Goal: Transaction & Acquisition: Purchase product/service

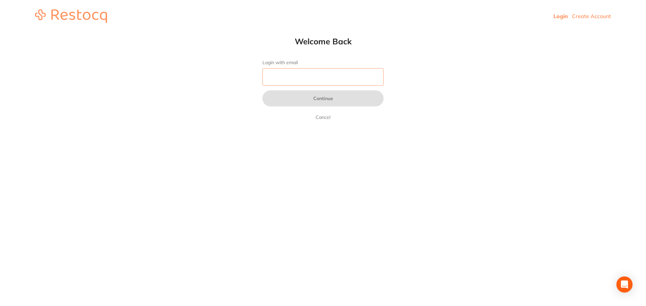
click at [270, 81] on input "Login with email" at bounding box center [322, 76] width 121 height 17
click at [268, 80] on input "Login with email" at bounding box center [322, 76] width 121 height 17
type input "[EMAIL_ADDRESS][DOMAIN_NAME]"
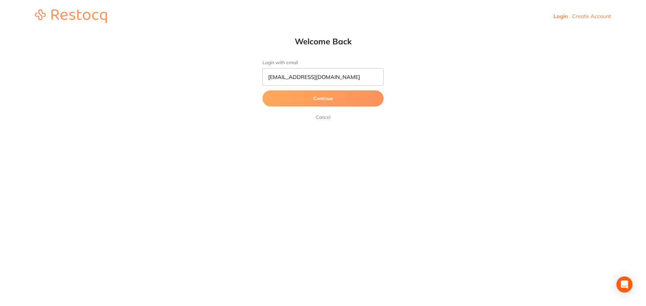
click at [314, 95] on button "Continue" at bounding box center [322, 98] width 121 height 16
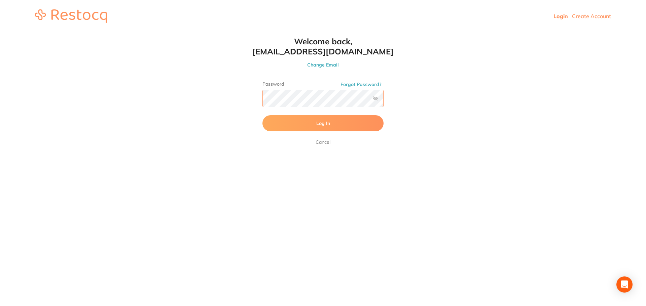
click at [262, 115] on button "Log In" at bounding box center [322, 123] width 121 height 16
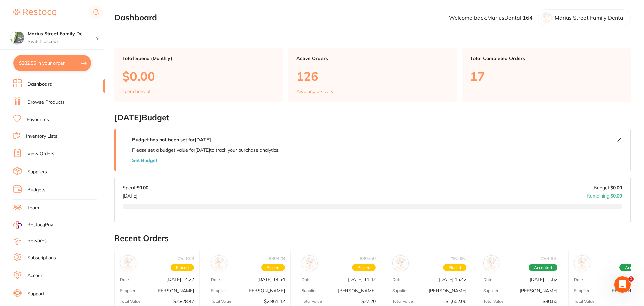
click at [40, 84] on link "Dashboard" at bounding box center [40, 84] width 26 height 7
click at [48, 104] on link "Browse Products" at bounding box center [45, 102] width 37 height 7
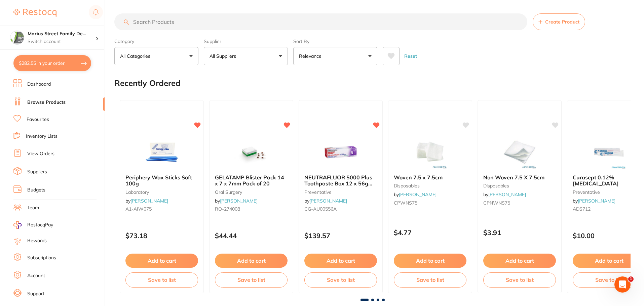
click at [141, 20] on input "search" at bounding box center [320, 21] width 413 height 17
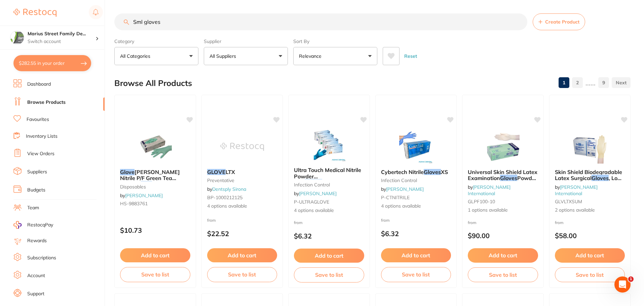
click at [143, 25] on input "Sml gloves" at bounding box center [320, 21] width 413 height 17
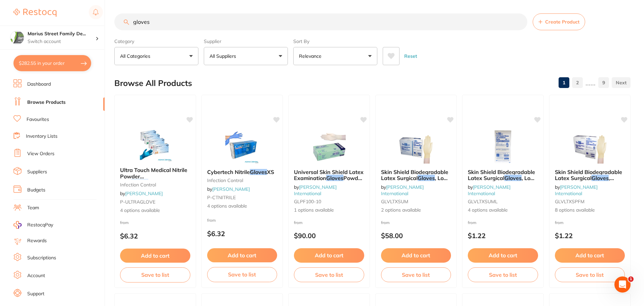
click at [180, 17] on input "gloves" at bounding box center [320, 21] width 413 height 17
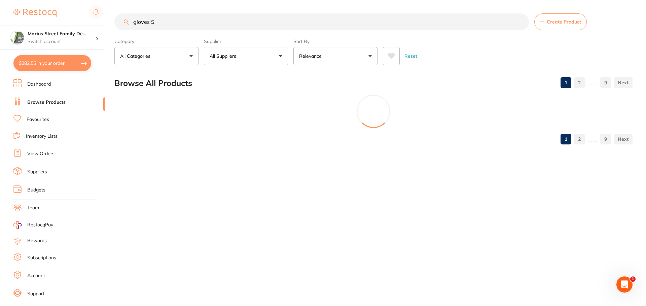
type input "gloves S"
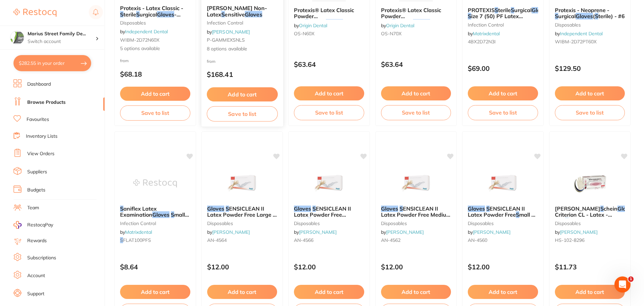
scroll to position [763, 0]
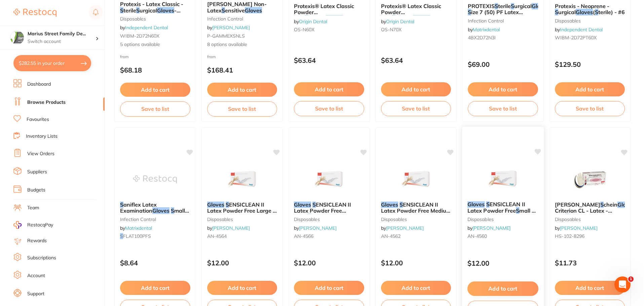
click at [501, 289] on button "Add to cart" at bounding box center [503, 289] width 71 height 14
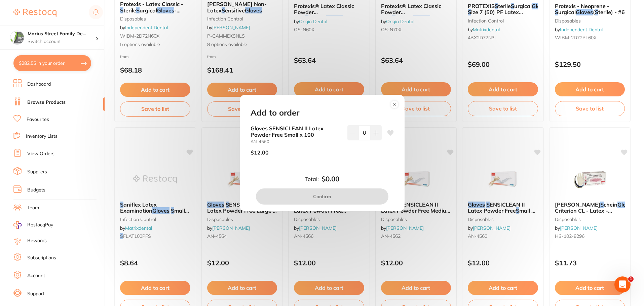
scroll to position [0, 0]
click at [374, 135] on icon at bounding box center [375, 133] width 5 height 5
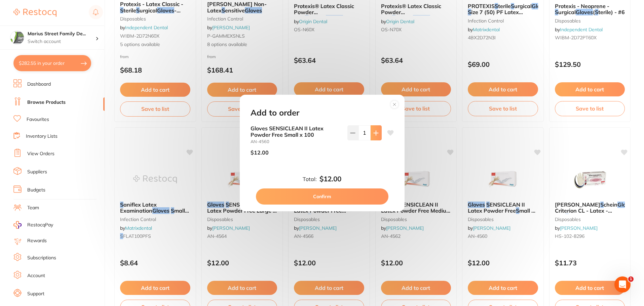
click at [374, 135] on icon at bounding box center [375, 133] width 5 height 5
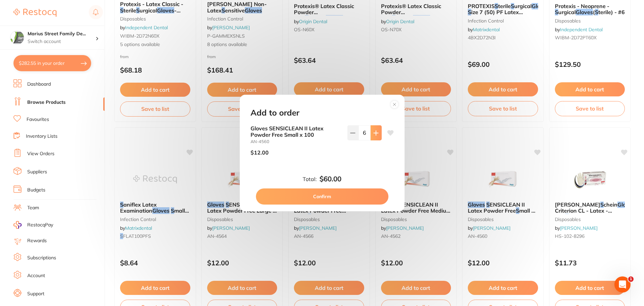
click at [374, 135] on icon at bounding box center [375, 133] width 5 height 5
click at [374, 135] on icon at bounding box center [376, 133] width 4 height 4
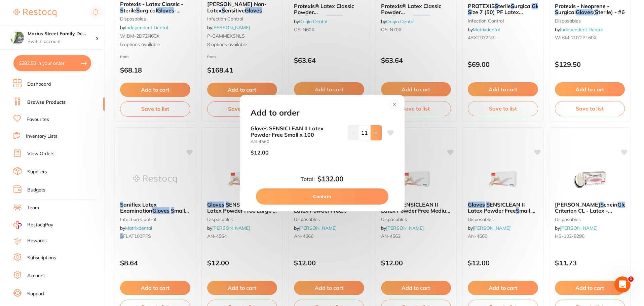
click at [374, 135] on icon at bounding box center [376, 133] width 4 height 4
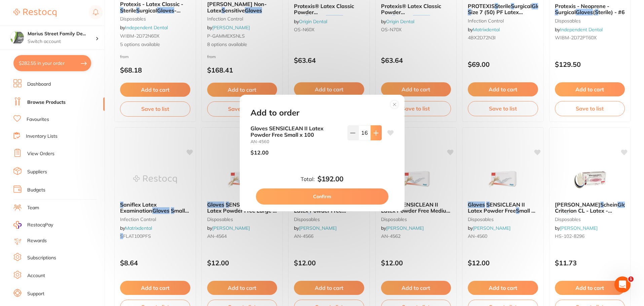
click at [374, 135] on icon at bounding box center [376, 133] width 4 height 4
type input "18"
click at [329, 198] on button "Confirm" at bounding box center [322, 197] width 133 height 16
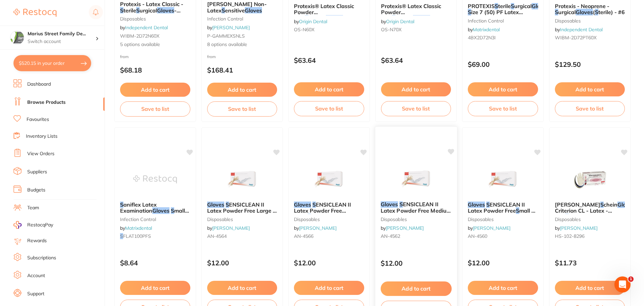
click at [423, 290] on button "Add to cart" at bounding box center [416, 289] width 71 height 14
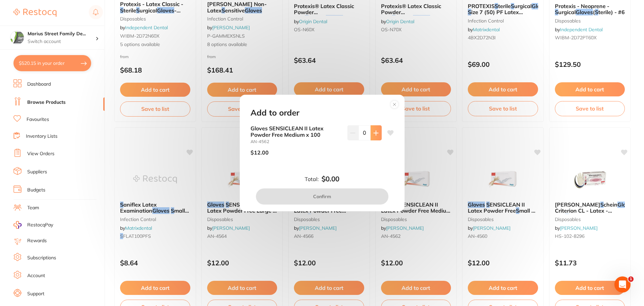
click at [374, 133] on icon at bounding box center [376, 133] width 4 height 4
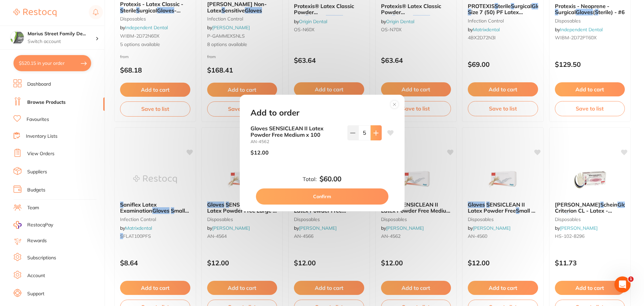
click at [374, 133] on icon at bounding box center [376, 133] width 4 height 4
type input "9"
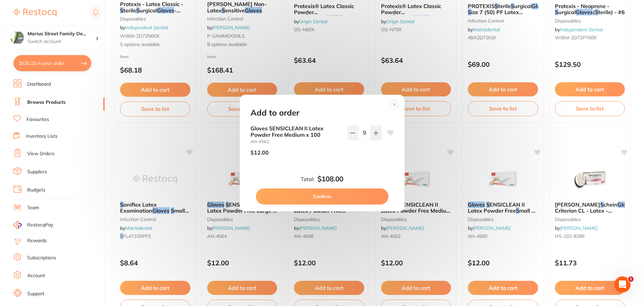
click at [332, 197] on button "Confirm" at bounding box center [322, 197] width 133 height 16
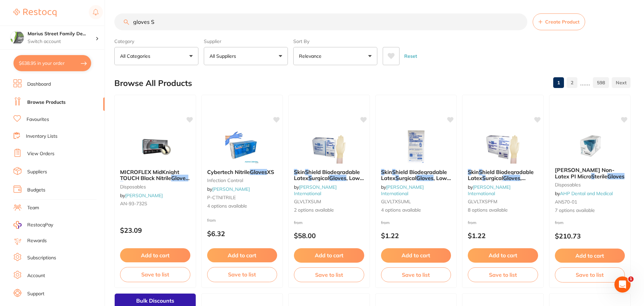
click at [165, 23] on input "gloves S" at bounding box center [320, 21] width 413 height 17
type input "g"
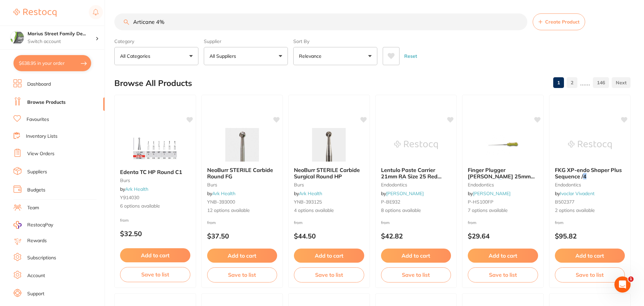
click at [154, 22] on input "Articane 4%" at bounding box center [320, 21] width 413 height 17
type input "[MEDICAL_DATA] 4%"
drag, startPoint x: 181, startPoint y: 20, endPoint x: 58, endPoint y: 13, distance: 122.6
click at [58, 13] on div "$638.95 Marius Street Family De... Switch account Marius Street Family Dental T…" at bounding box center [322, 153] width 644 height 306
type input "gold"
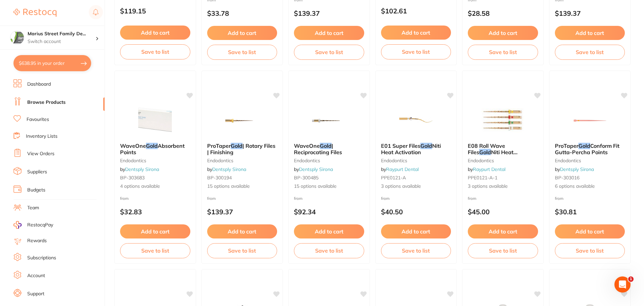
scroll to position [819, 0]
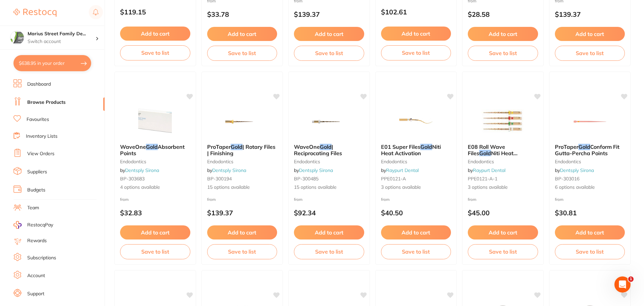
click at [37, 120] on link "Favourites" at bounding box center [38, 119] width 23 height 7
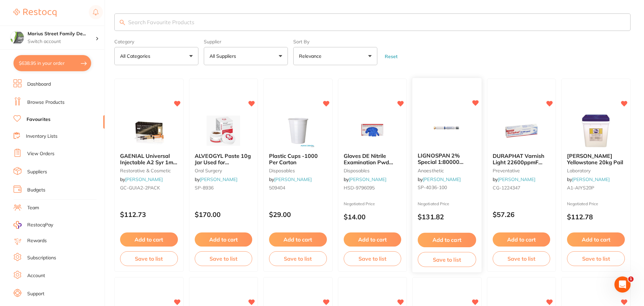
click at [445, 241] on button "Add to cart" at bounding box center [447, 240] width 58 height 14
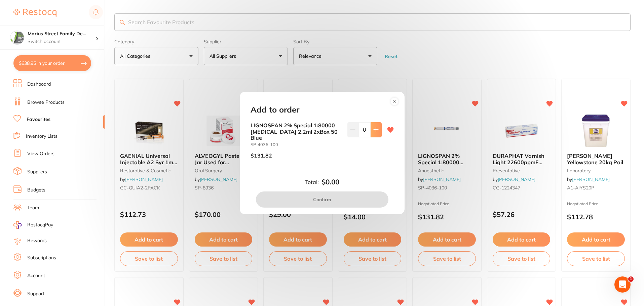
click at [376, 137] on button at bounding box center [376, 129] width 11 height 15
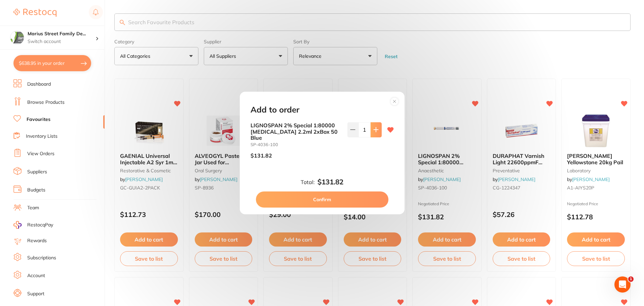
click at [376, 137] on button at bounding box center [376, 129] width 11 height 15
type input "2"
click at [327, 199] on button "Confirm" at bounding box center [322, 200] width 133 height 16
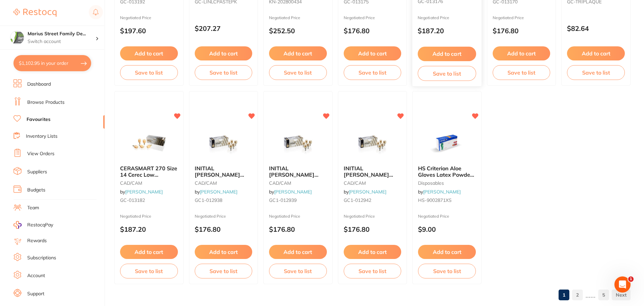
scroll to position [1392, 0]
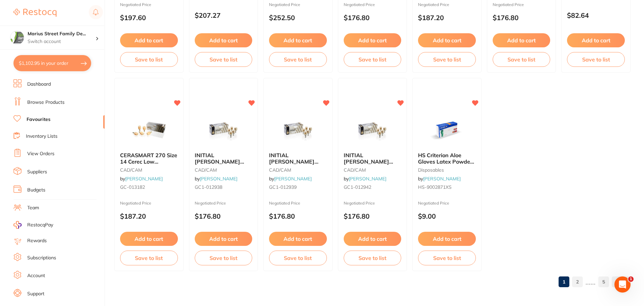
click at [579, 283] on link "2" at bounding box center [577, 282] width 11 height 13
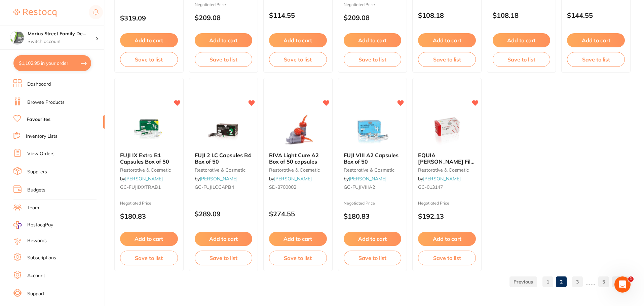
click at [581, 284] on link "3" at bounding box center [577, 282] width 11 height 13
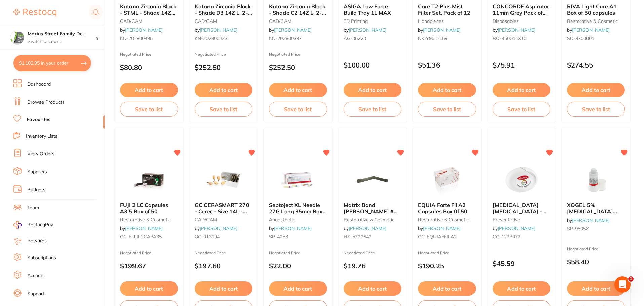
scroll to position [148, 0]
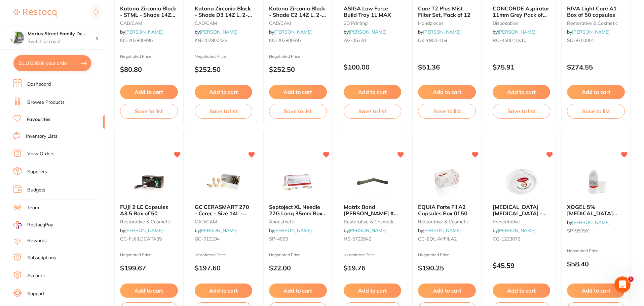
click at [298, 291] on button "Add to cart" at bounding box center [298, 291] width 58 height 14
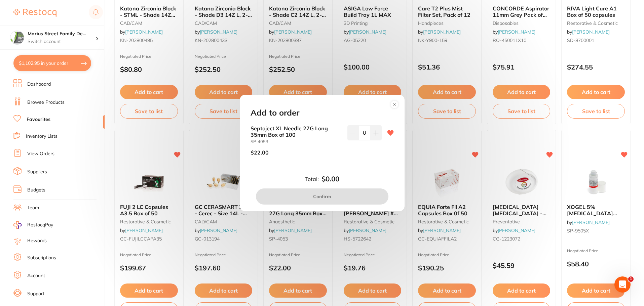
scroll to position [0, 0]
click at [376, 135] on icon at bounding box center [375, 133] width 5 height 5
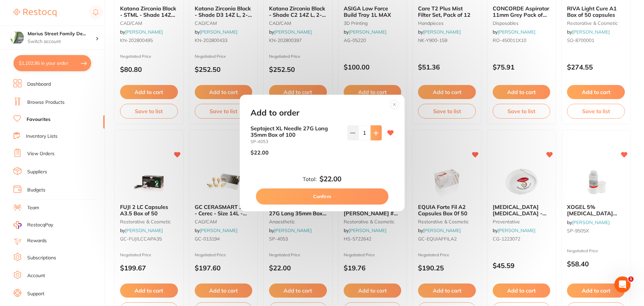
click at [376, 135] on icon at bounding box center [375, 133] width 5 height 5
type input "3"
click at [340, 196] on button "Confirm" at bounding box center [322, 197] width 133 height 16
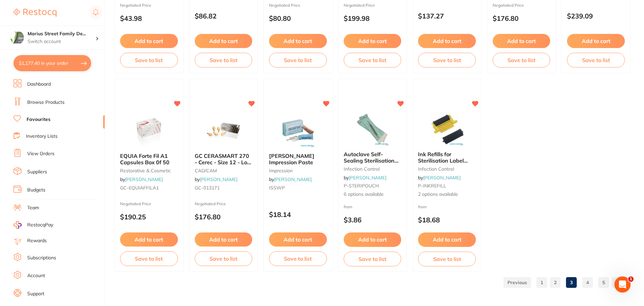
scroll to position [1392, 0]
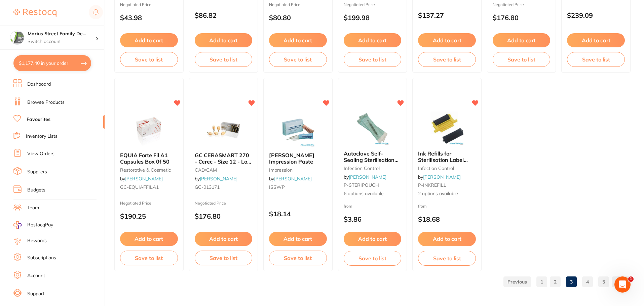
click at [587, 283] on link "4" at bounding box center [587, 282] width 11 height 13
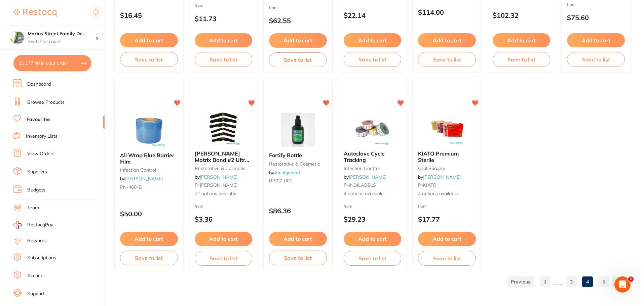
click at [606, 281] on link "5" at bounding box center [604, 282] width 11 height 13
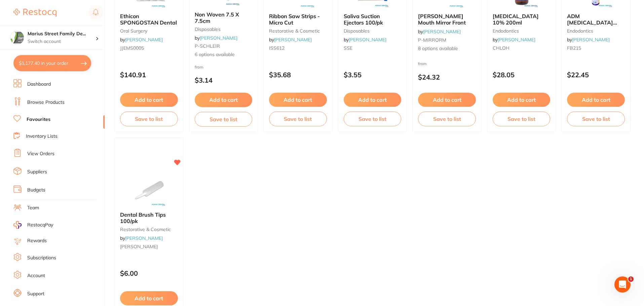
scroll to position [398, 0]
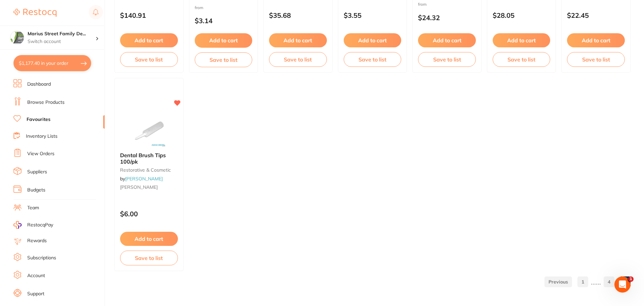
click at [609, 284] on link "4" at bounding box center [609, 282] width 11 height 13
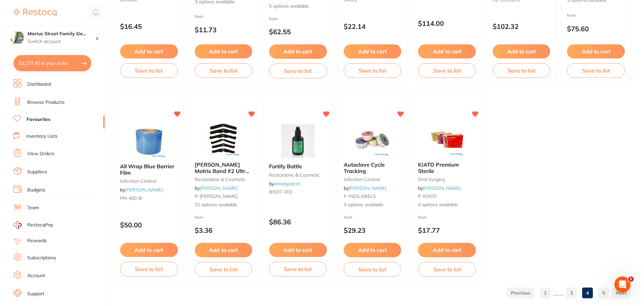
scroll to position [1392, 0]
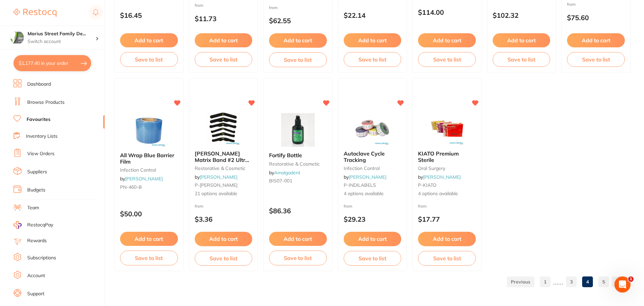
click at [602, 282] on link "5" at bounding box center [604, 282] width 11 height 13
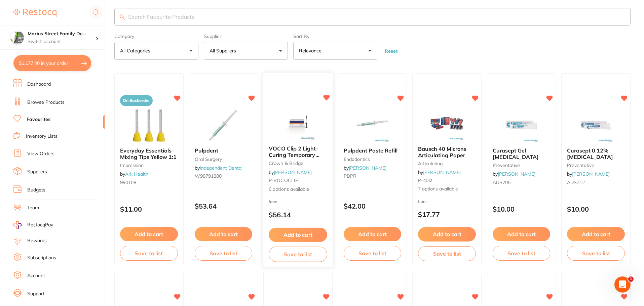
scroll to position [0, 0]
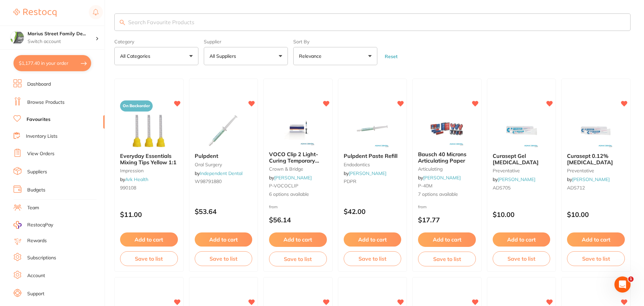
click at [187, 24] on input "search" at bounding box center [372, 21] width 516 height 17
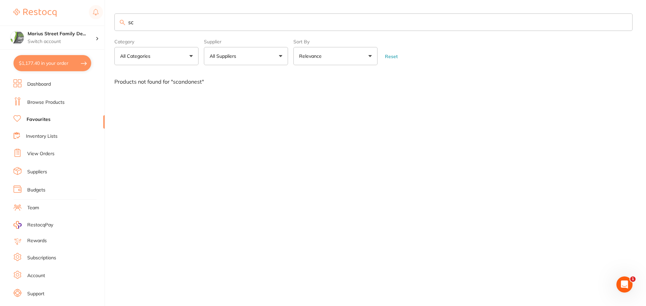
type input "s"
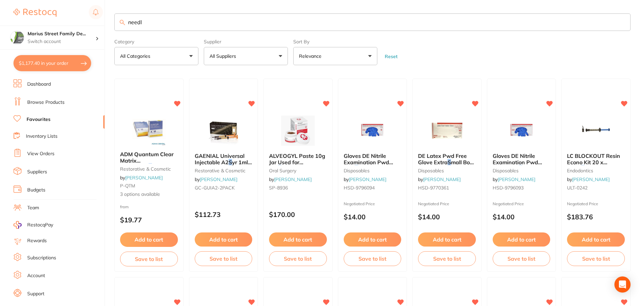
type input "needle"
